Goal: Task Accomplishment & Management: Manage account settings

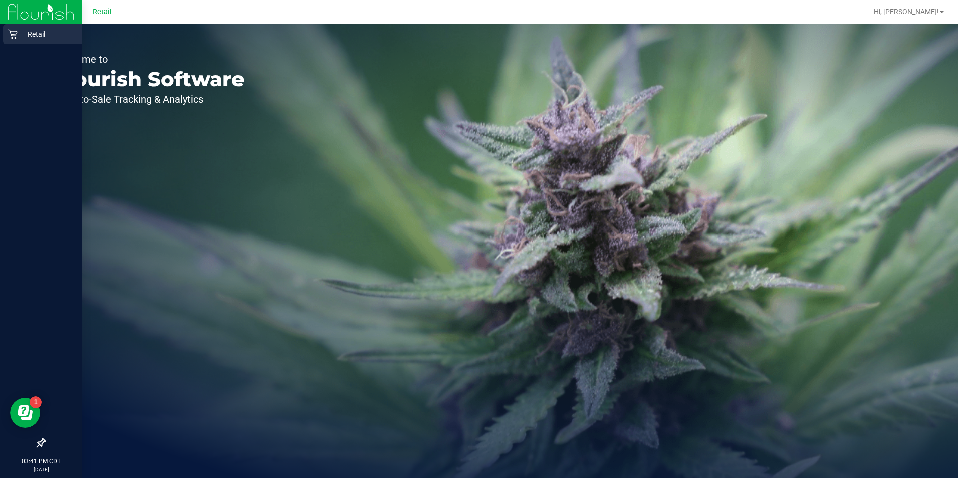
click at [11, 36] on icon at bounding box center [13, 34] width 10 height 10
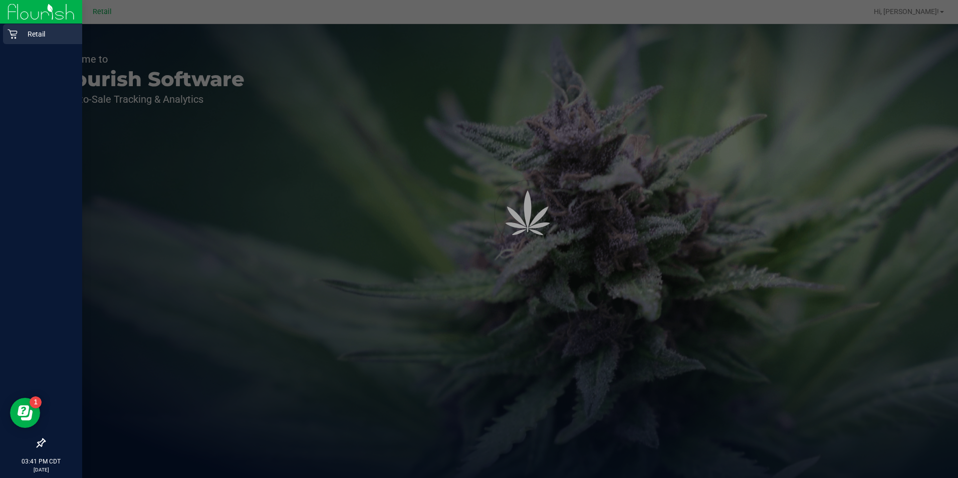
click at [40, 37] on p "Retail" at bounding box center [48, 34] width 60 height 12
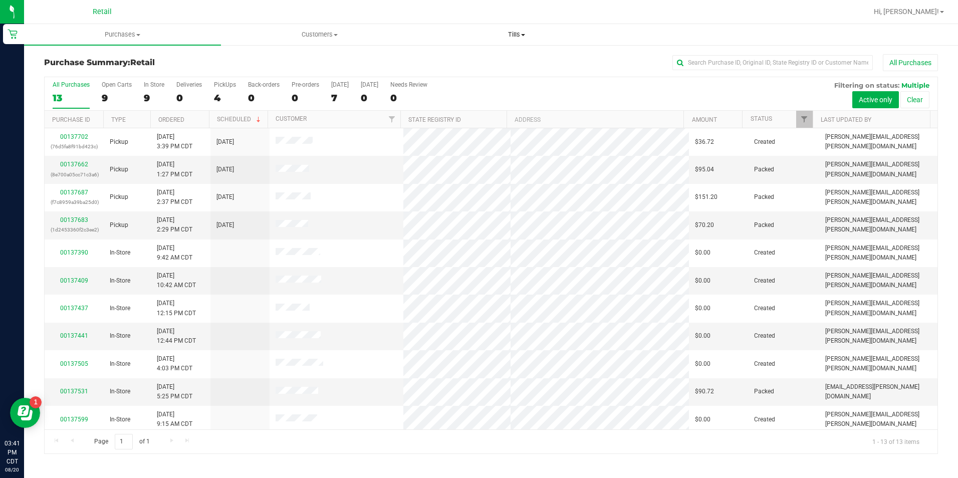
click at [521, 37] on span "Tills" at bounding box center [517, 34] width 196 height 9
click at [457, 62] on span "Manage tills" at bounding box center [452, 60] width 68 height 9
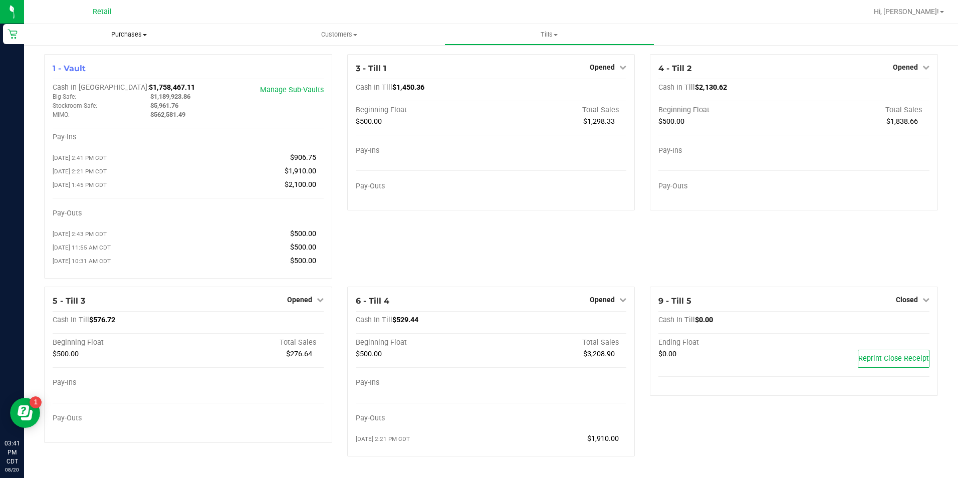
click at [145, 35] on span at bounding box center [145, 35] width 4 height 2
click at [74, 87] on span "All purchases" at bounding box center [59, 84] width 71 height 9
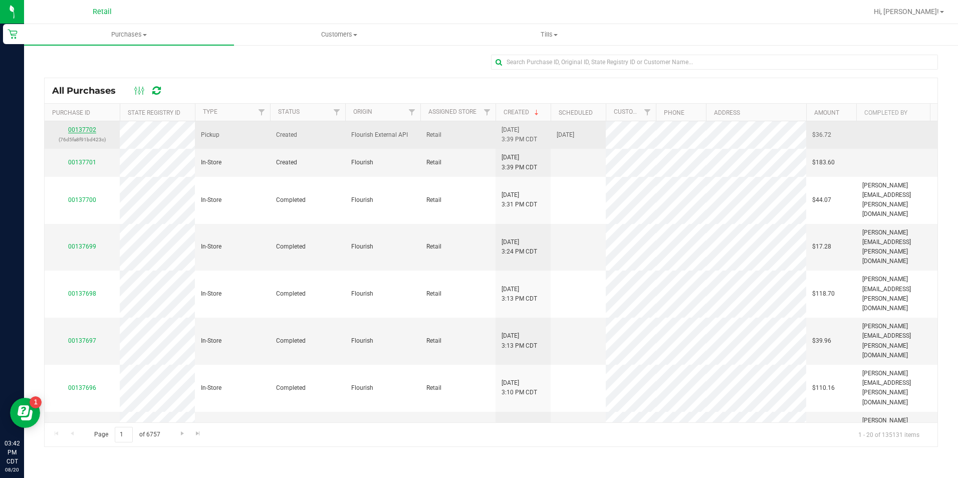
click at [81, 130] on link "00137702" at bounding box center [82, 129] width 28 height 7
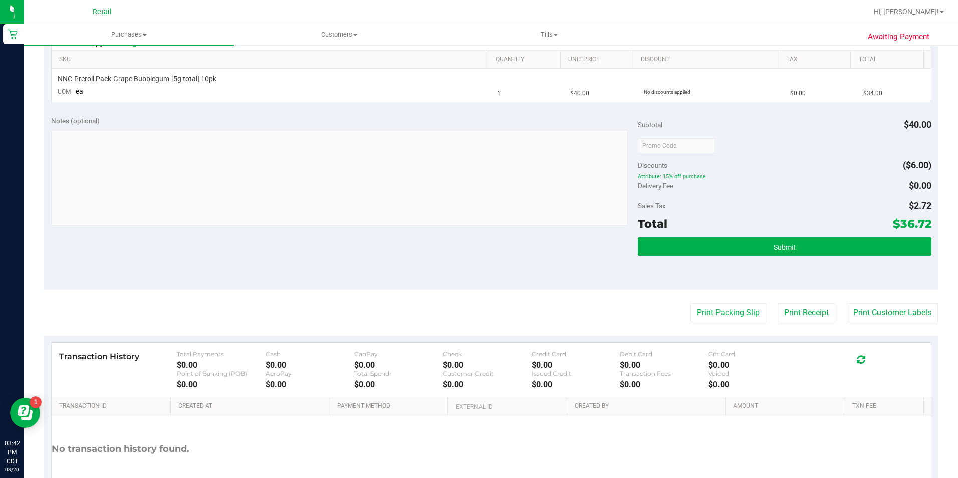
scroll to position [314, 0]
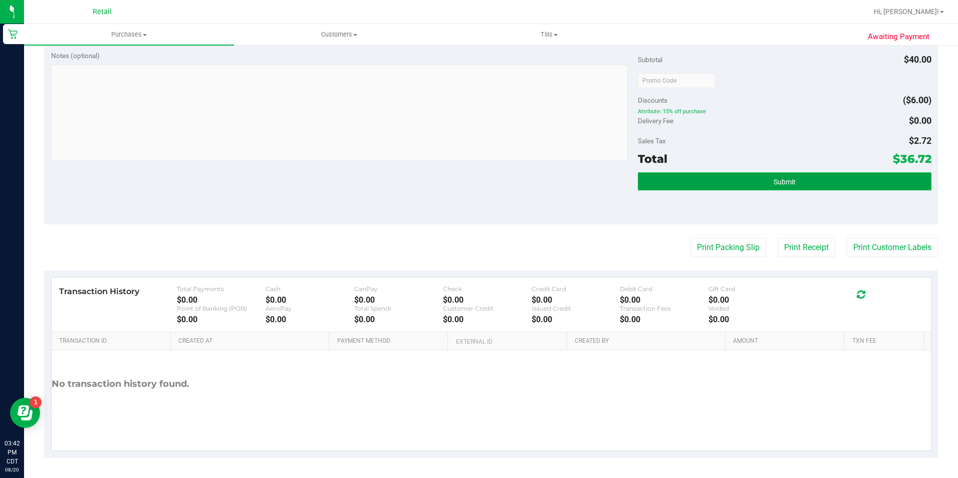
click at [774, 182] on span "Submit" at bounding box center [785, 182] width 22 height 8
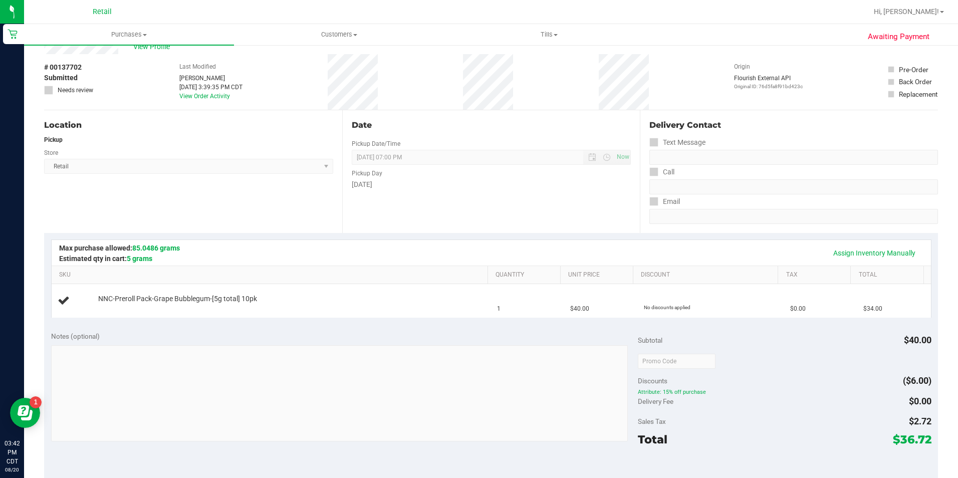
scroll to position [32, 0]
click at [851, 254] on link "Assign Inventory Manually" at bounding box center [874, 254] width 95 height 17
click at [122, 305] on link "Add Package" at bounding box center [116, 306] width 36 height 7
click at [141, 309] on span "Select Package" at bounding box center [199, 309] width 200 height 14
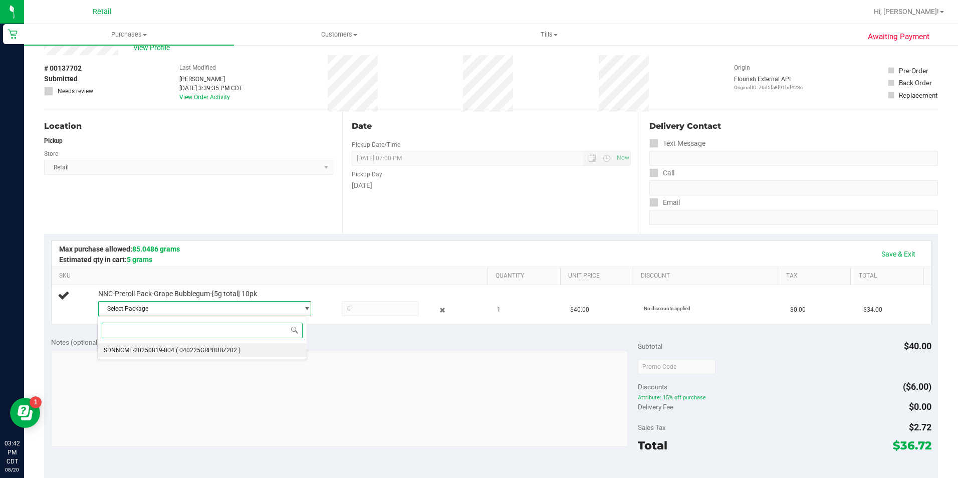
click at [188, 347] on span "( 040225GRPBUBZ202 )" at bounding box center [208, 350] width 65 height 7
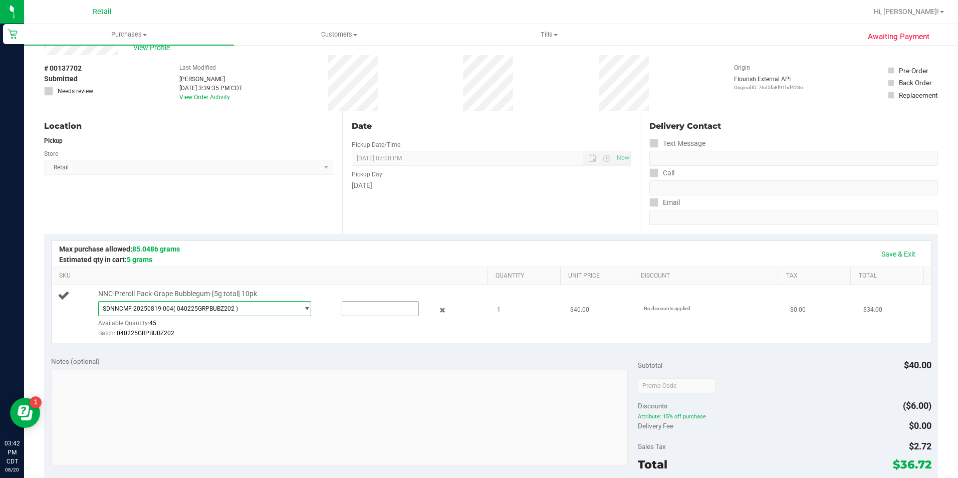
click at [368, 310] on input "text" at bounding box center [380, 309] width 76 height 14
type input "1"
click at [307, 359] on div "Notes (optional)" at bounding box center [344, 361] width 587 height 10
type input "1.0000"
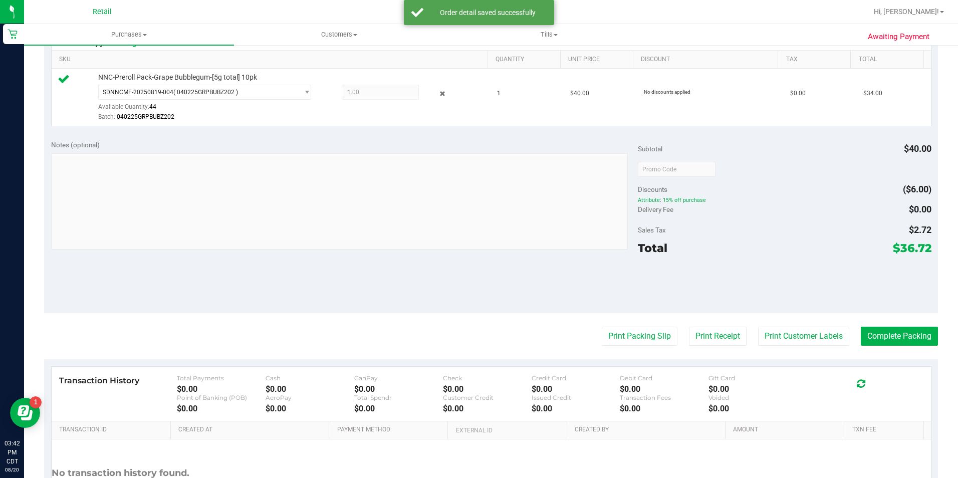
scroll to position [275, 0]
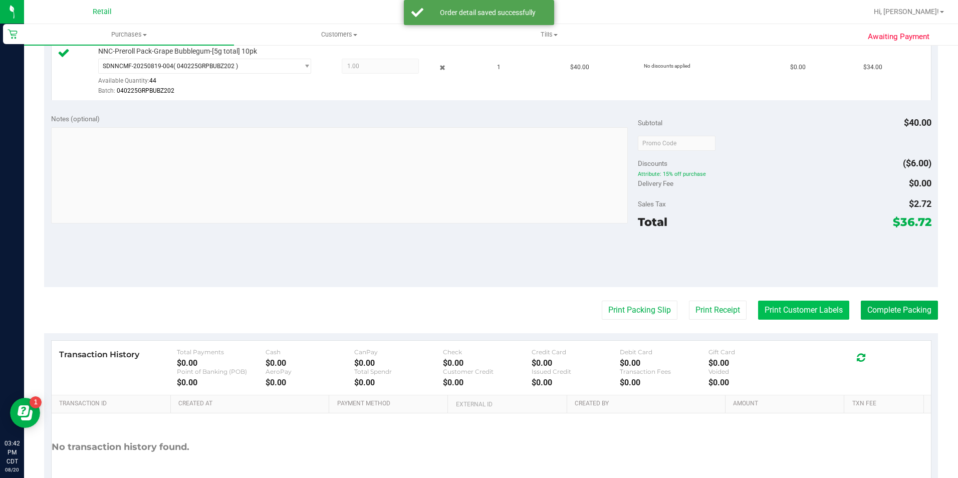
click at [792, 313] on button "Print Customer Labels" at bounding box center [803, 310] width 91 height 19
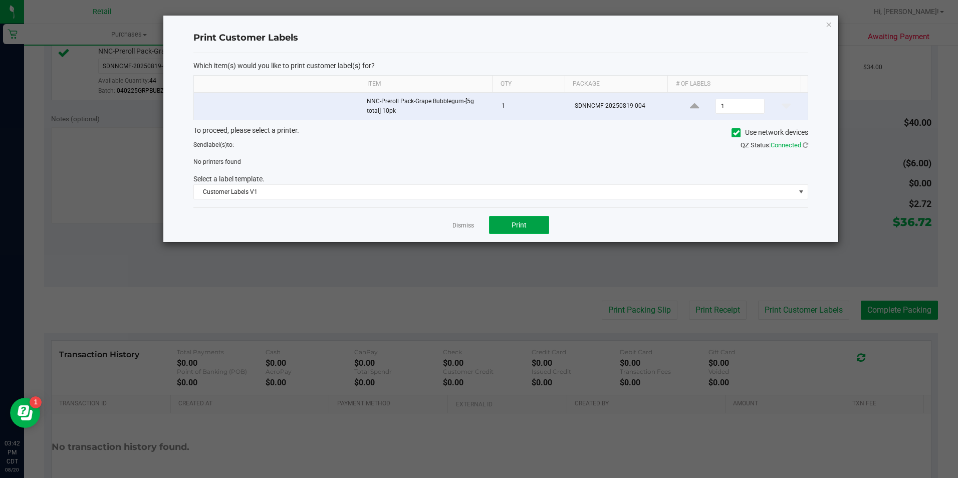
click at [521, 230] on button "Print" at bounding box center [519, 225] width 60 height 18
click at [736, 133] on icon at bounding box center [736, 133] width 7 height 0
click at [0, 0] on input "Use network devices" at bounding box center [0, 0] width 0 height 0
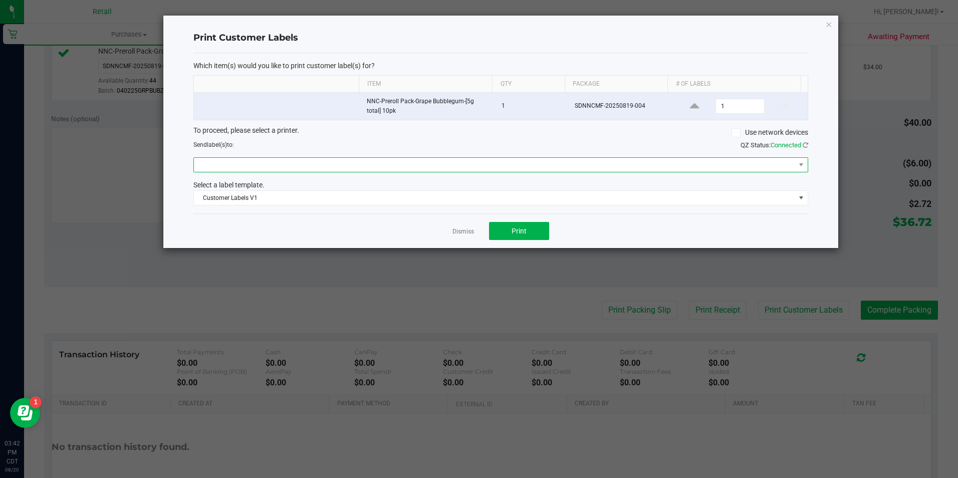
click at [224, 168] on span at bounding box center [494, 165] width 601 height 14
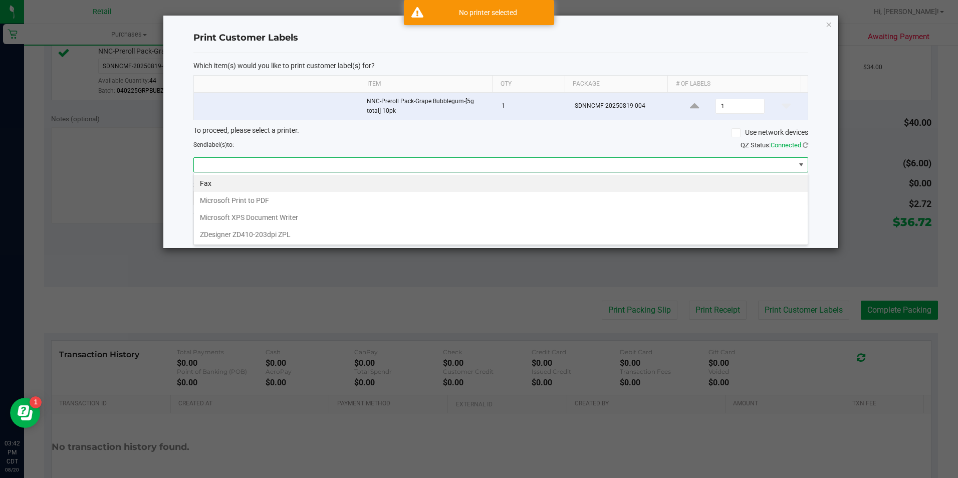
scroll to position [15, 615]
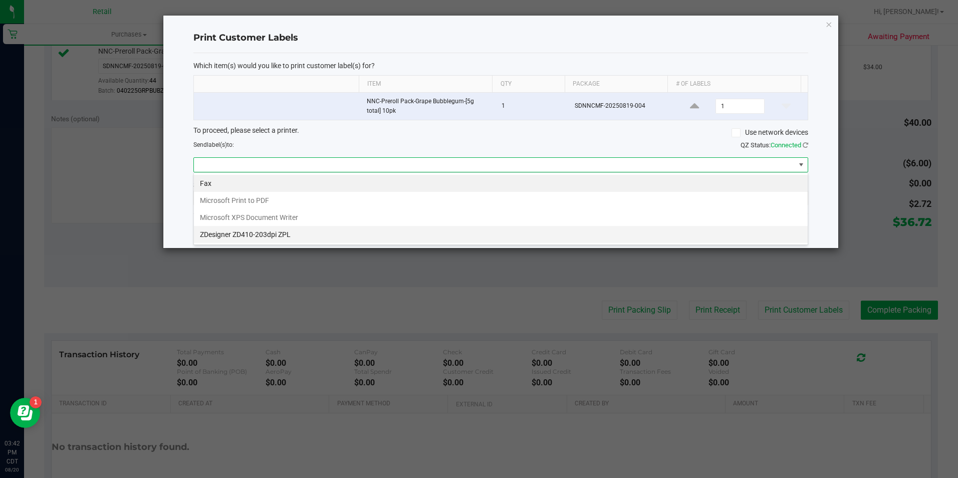
click at [223, 237] on ZPL "ZDesigner ZD410-203dpi ZPL" at bounding box center [501, 234] width 614 height 17
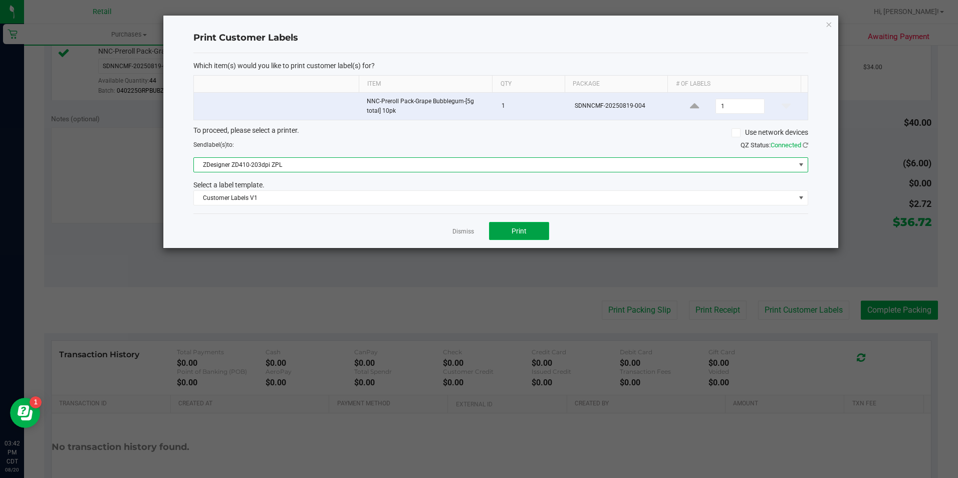
click at [519, 229] on span "Print" at bounding box center [519, 231] width 15 height 8
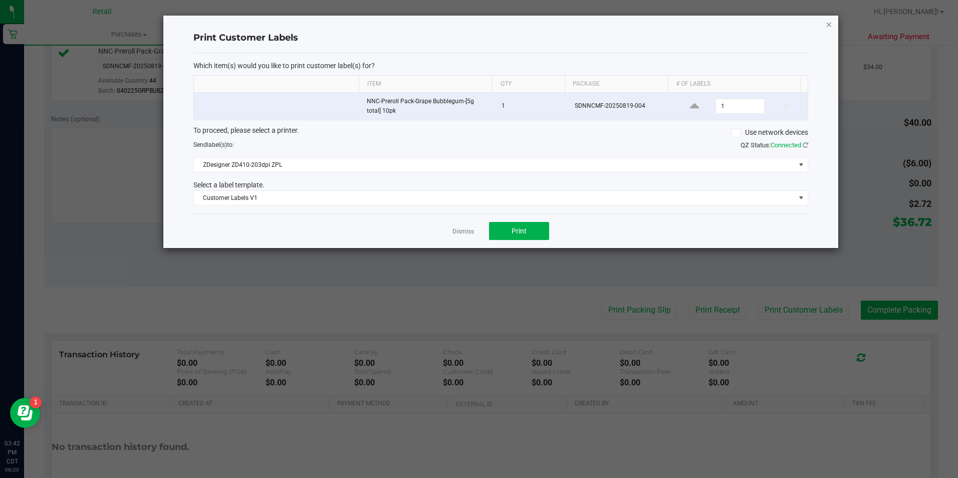
click at [828, 24] on icon "button" at bounding box center [828, 24] width 7 height 12
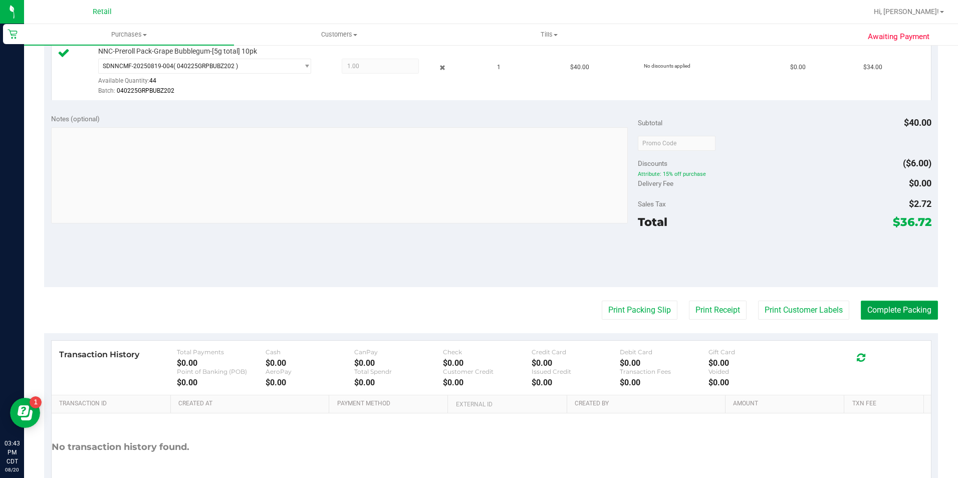
click at [878, 315] on button "Complete Packing" at bounding box center [899, 310] width 77 height 19
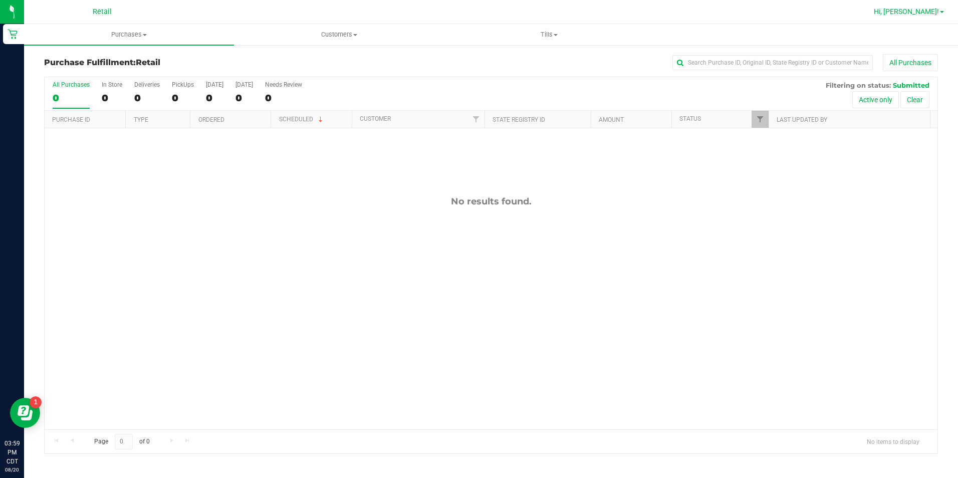
click at [942, 12] on span at bounding box center [942, 12] width 4 height 2
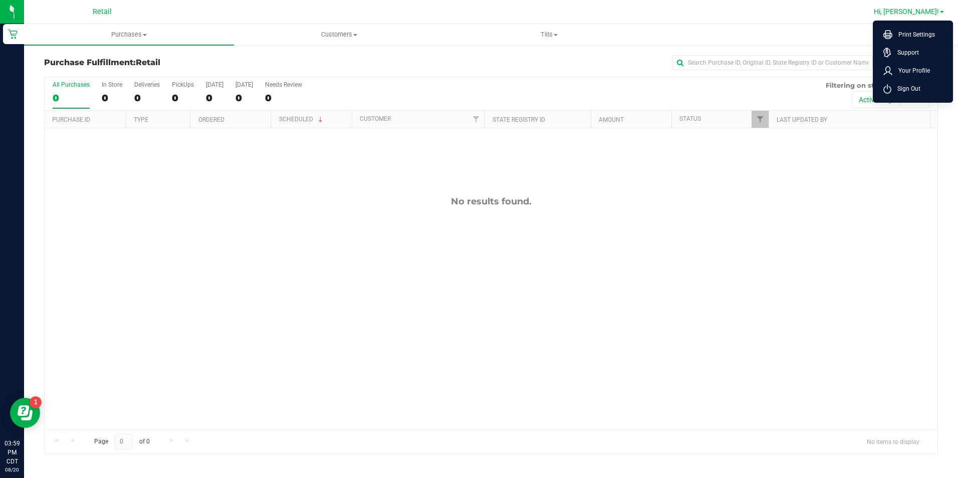
click at [908, 89] on span "Sign Out" at bounding box center [906, 89] width 29 height 10
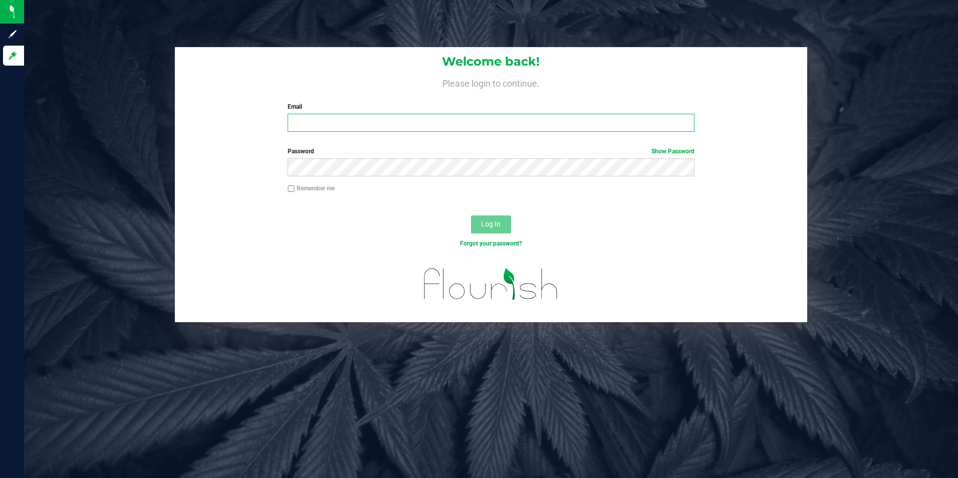
click at [439, 120] on input "Email" at bounding box center [491, 123] width 407 height 18
type input "sophia.julson@nativenationscannabis.com"
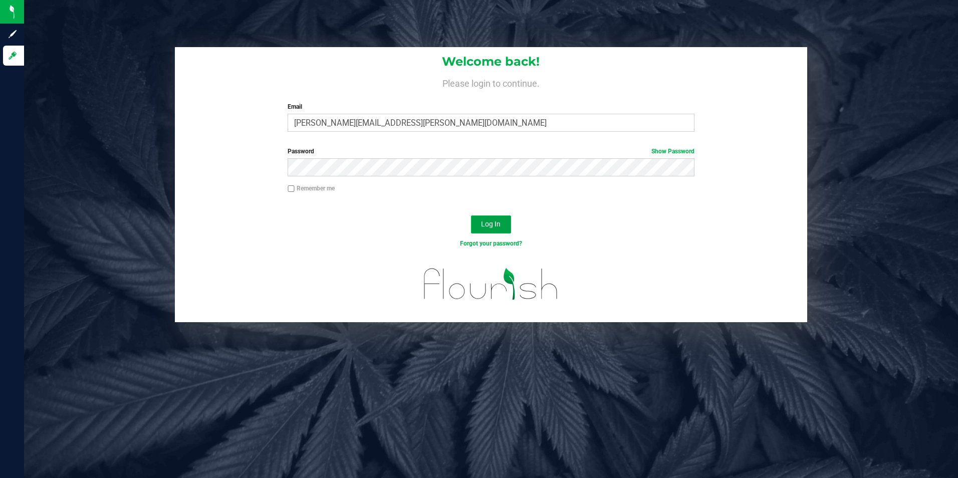
click at [503, 220] on button "Log In" at bounding box center [491, 224] width 40 height 18
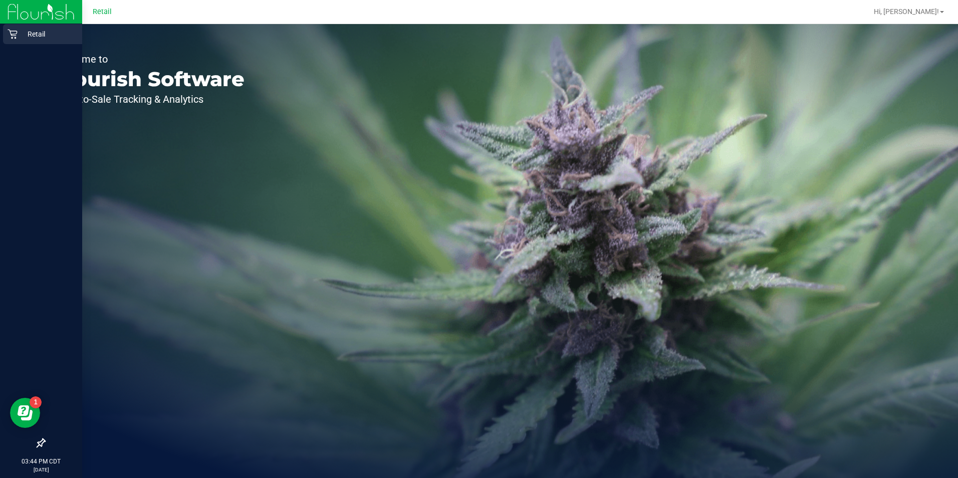
click at [15, 38] on icon at bounding box center [13, 35] width 10 height 10
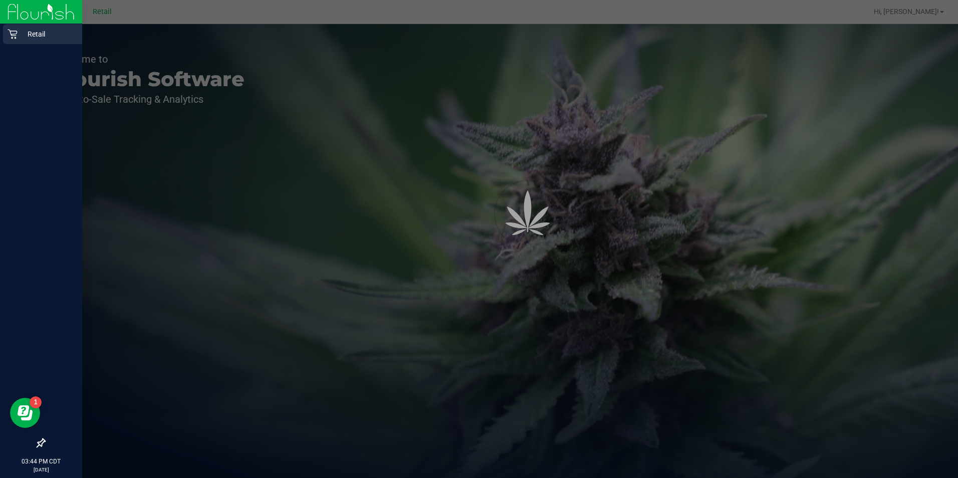
click at [36, 43] on div "Retail" at bounding box center [42, 34] width 79 height 20
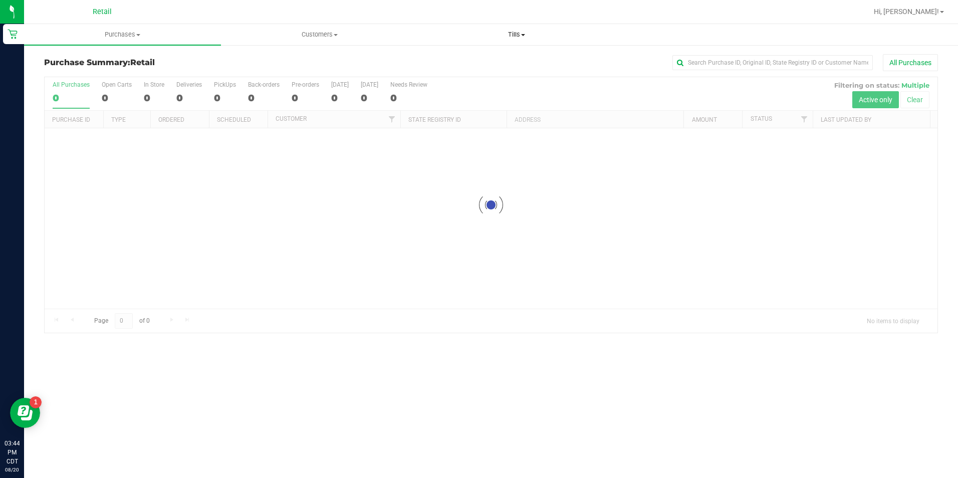
click at [524, 35] on span at bounding box center [523, 35] width 4 height 2
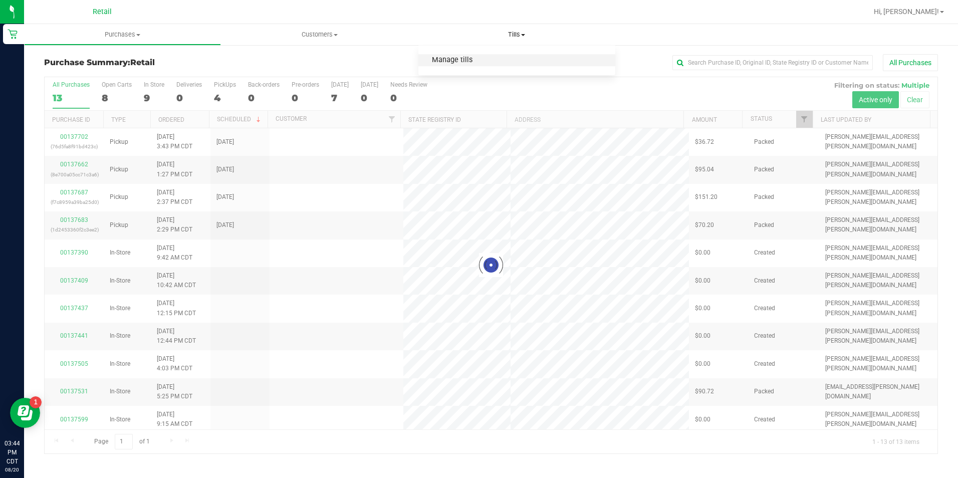
click at [453, 61] on span "Manage tills" at bounding box center [452, 60] width 68 height 9
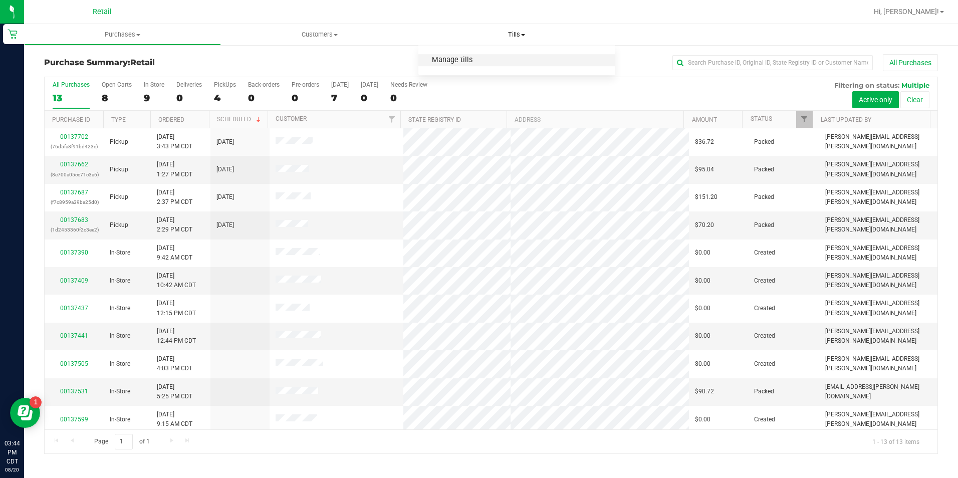
click at [464, 64] on span "Manage tills" at bounding box center [452, 60] width 68 height 9
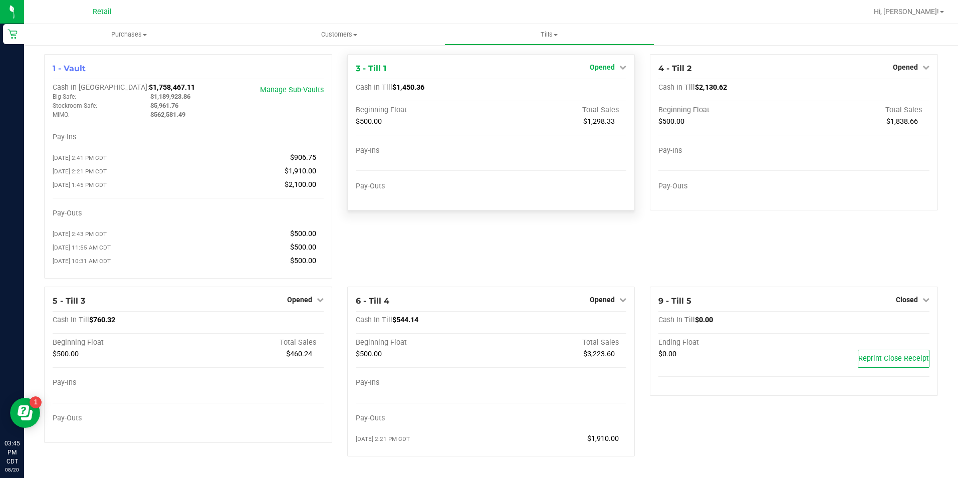
click at [619, 71] on icon at bounding box center [622, 67] width 7 height 7
click at [596, 91] on link "Close Till" at bounding box center [603, 88] width 27 height 8
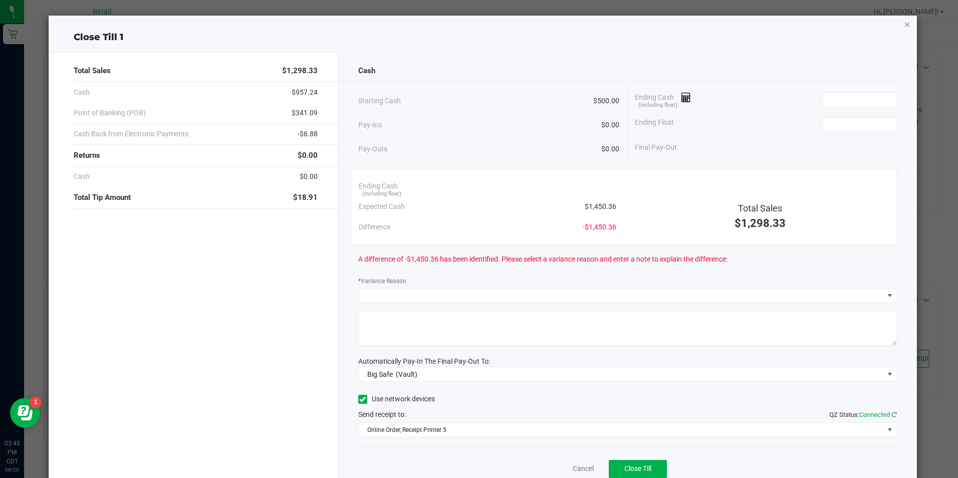
click at [904, 25] on icon "button" at bounding box center [907, 24] width 7 height 12
